Goal: Task Accomplishment & Management: Complete application form

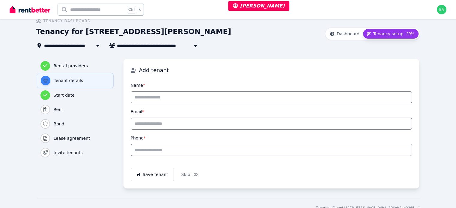
scroll to position [30, 0]
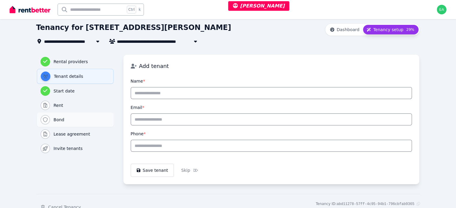
click at [54, 120] on h3 "Bond" at bounding box center [82, 120] width 56 height 6
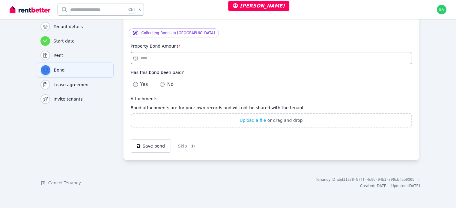
scroll to position [49, 0]
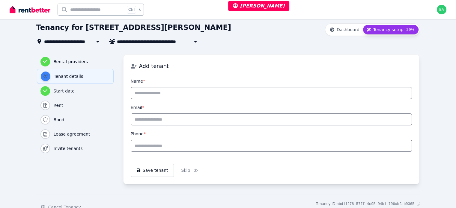
scroll to position [55, 0]
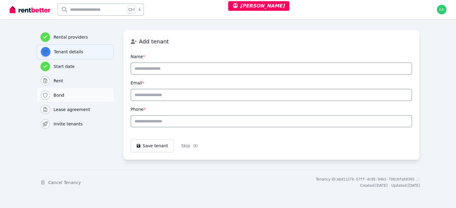
click at [52, 98] on div "Bond" at bounding box center [75, 96] width 70 height 10
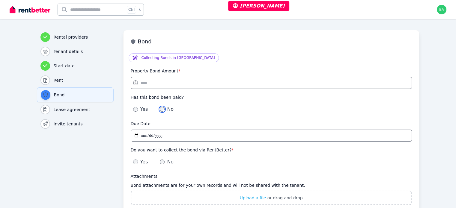
scroll to position [85, 0]
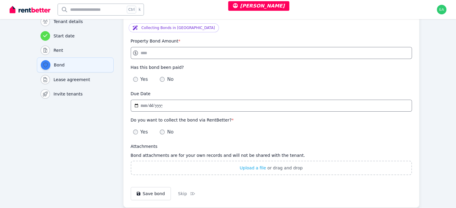
click at [133, 133] on div "Yes" at bounding box center [140, 132] width 15 height 7
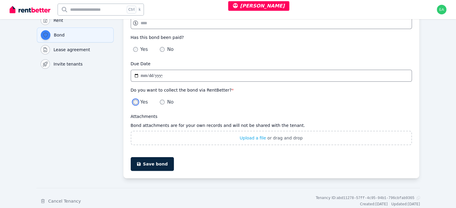
scroll to position [55, 0]
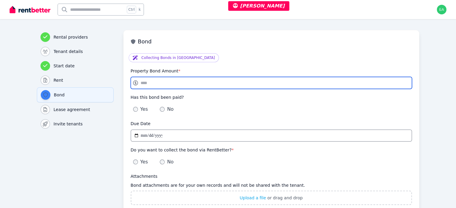
click at [213, 80] on input "Property Bond Amount *" at bounding box center [271, 83] width 281 height 12
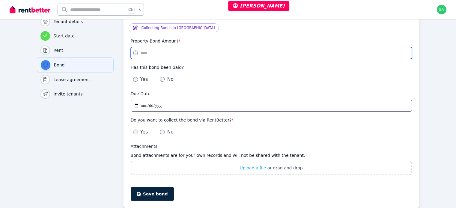
scroll to position [25, 0]
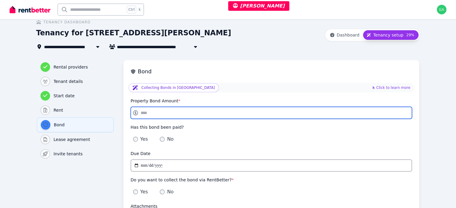
type input "****"
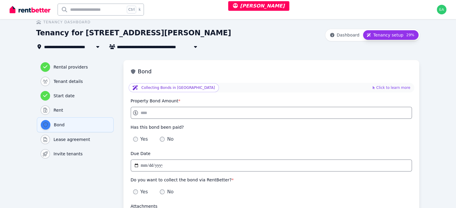
click at [414, 88] on span "Click to learn more" at bounding box center [395, 87] width 38 height 5
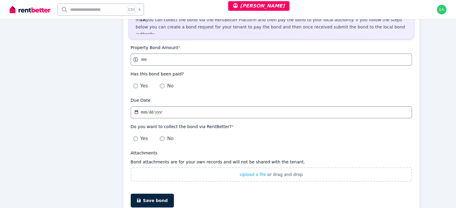
scroll to position [145, 0]
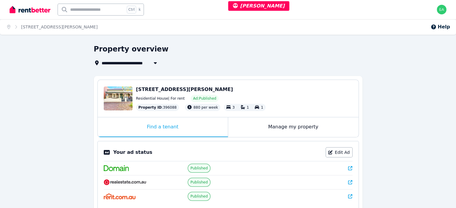
scroll to position [30, 0]
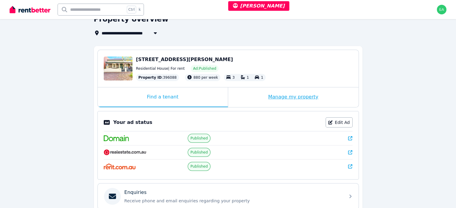
click at [252, 100] on div "Manage my property" at bounding box center [293, 98] width 130 height 20
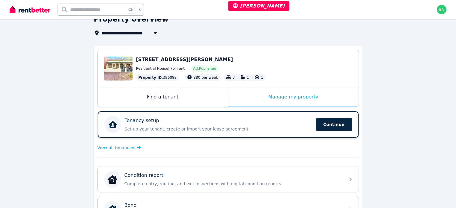
click at [263, 124] on div "Tenancy setup" at bounding box center [219, 120] width 188 height 7
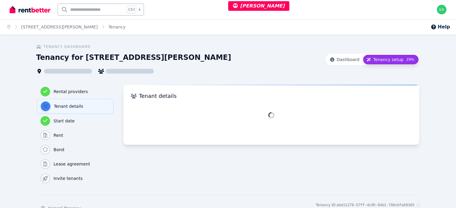
scroll to position [26, 0]
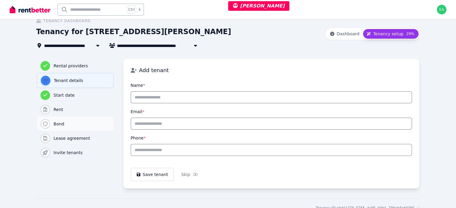
click at [54, 124] on h3 "Bond" at bounding box center [82, 124] width 56 height 6
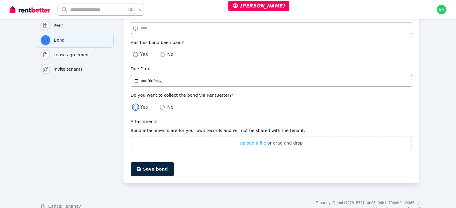
scroll to position [49, 0]
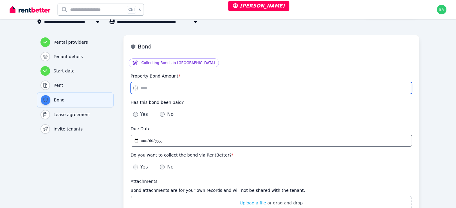
click at [184, 89] on input "Property Bond Amount *" at bounding box center [271, 88] width 281 height 12
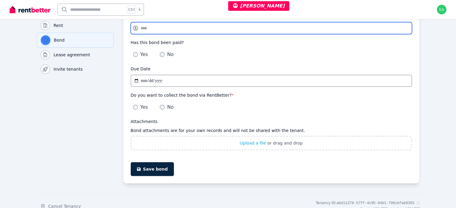
type input "****"
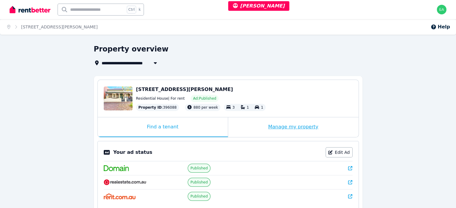
click at [247, 129] on div "Manage my property" at bounding box center [293, 128] width 130 height 20
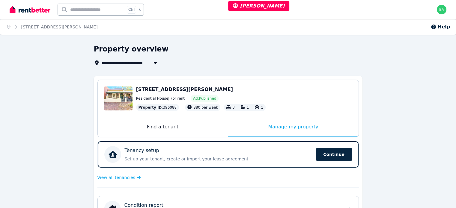
scroll to position [60, 0]
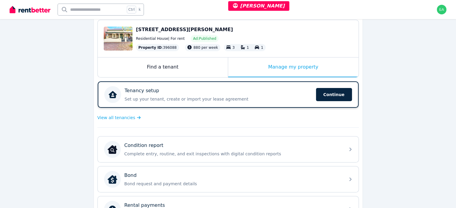
click at [269, 97] on p "Set up your tenant, create or import your lease agreement" at bounding box center [219, 99] width 188 height 6
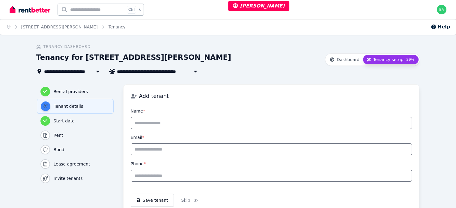
scroll to position [30, 0]
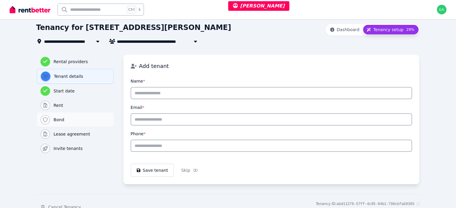
click at [54, 121] on h3 "Bond" at bounding box center [82, 120] width 56 height 6
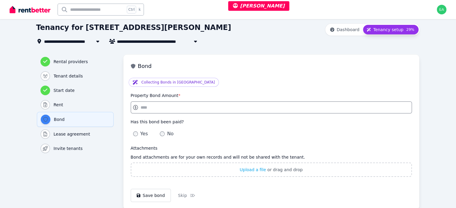
scroll to position [60, 0]
